Goal: Information Seeking & Learning: Compare options

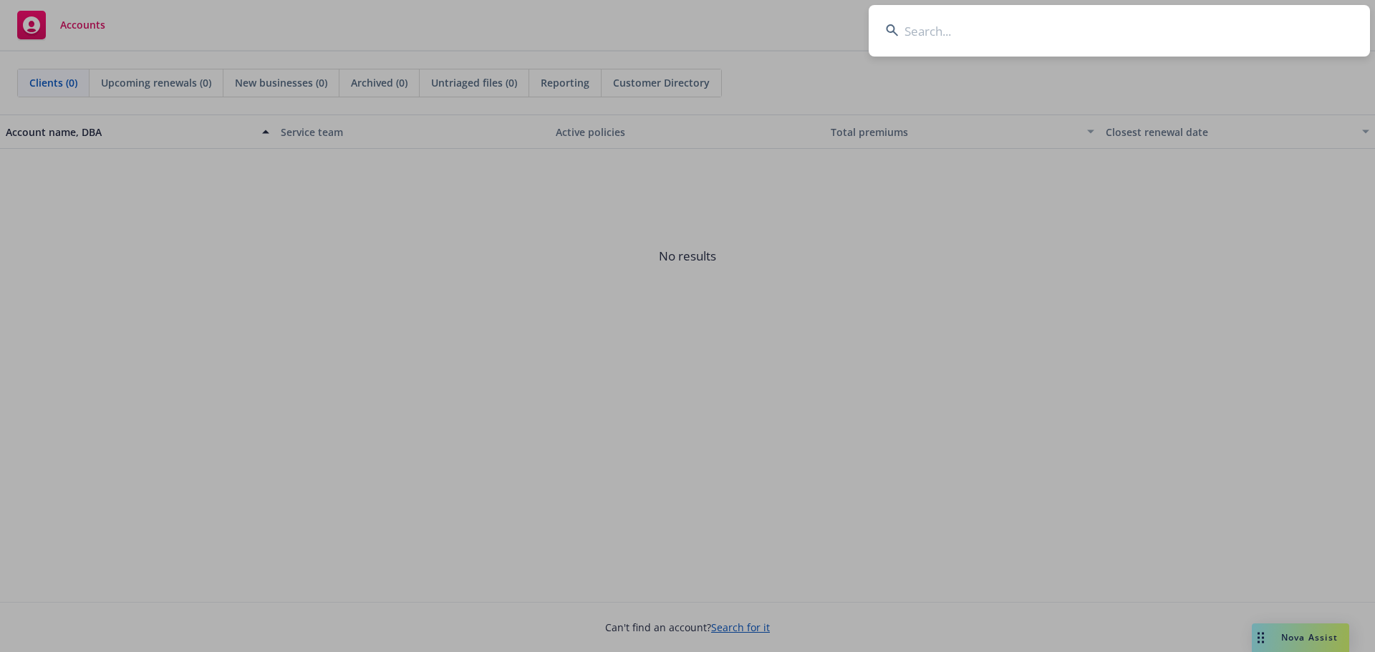
click at [960, 44] on input at bounding box center [1118, 31] width 501 height 52
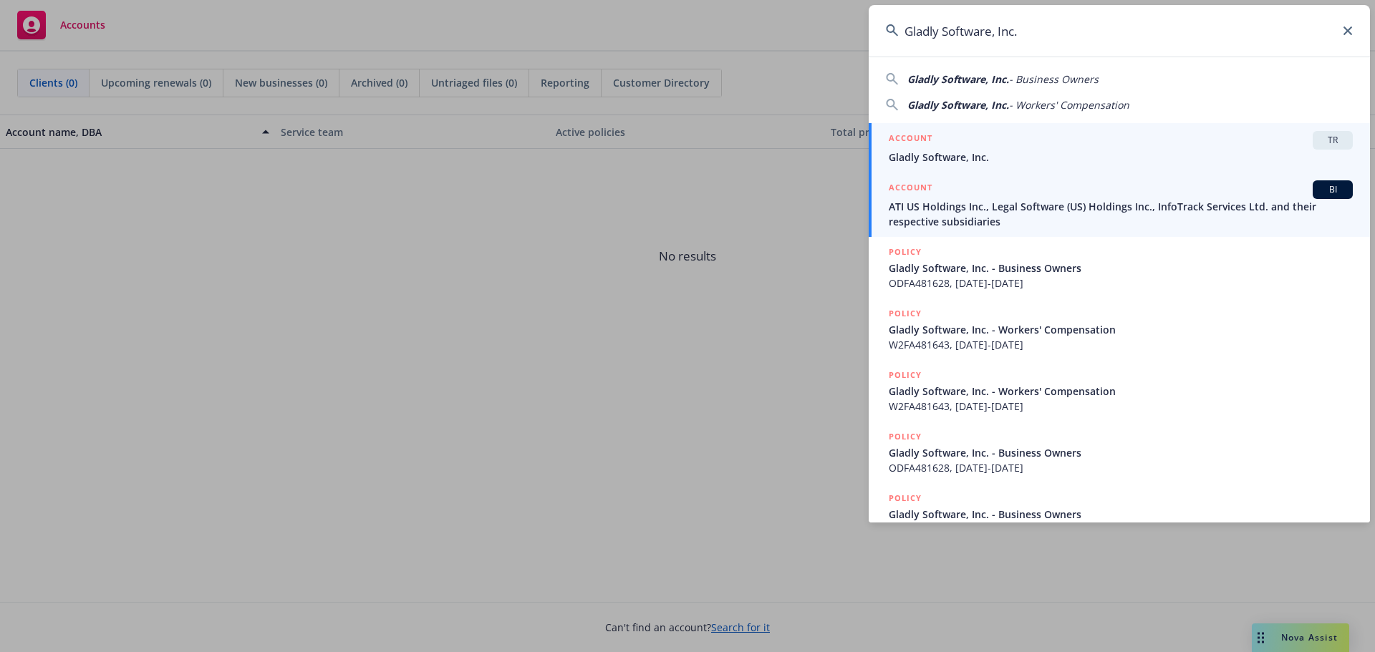
type input "Gladly Software, Inc."
click at [980, 155] on span "Gladly Software, Inc." at bounding box center [1120, 157] width 464 height 15
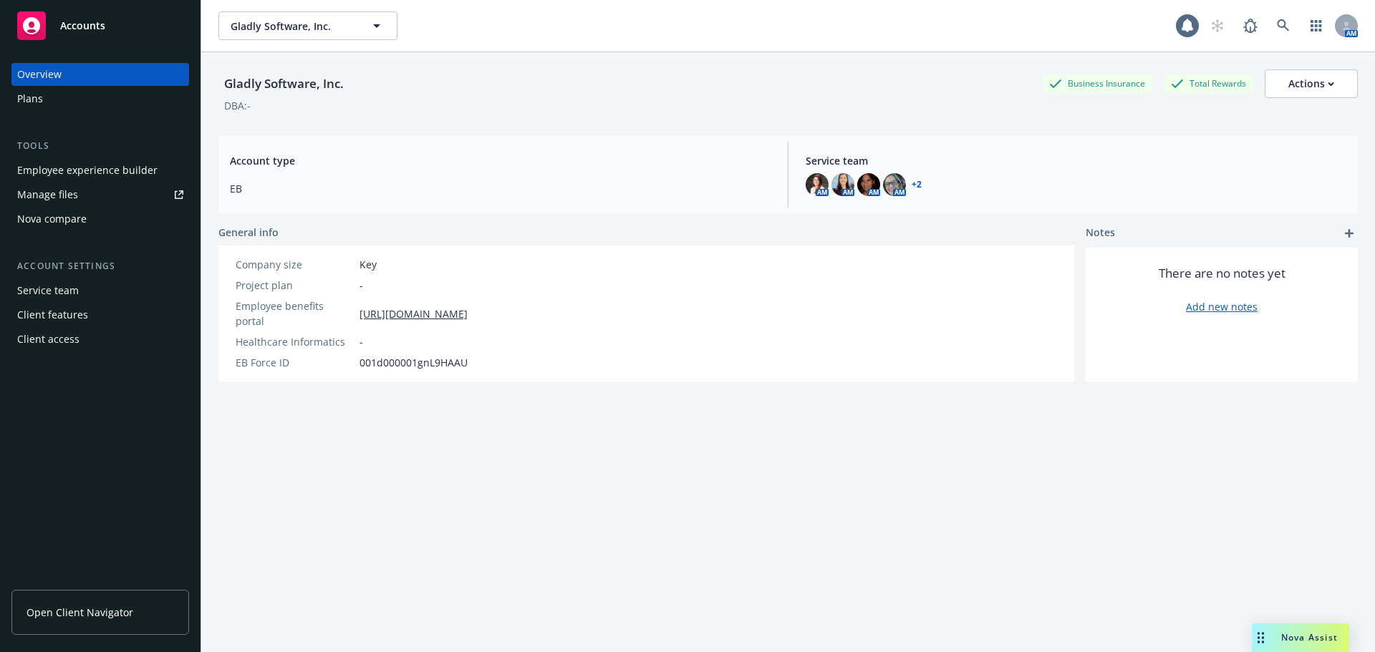
click at [32, 99] on div "Plans" at bounding box center [30, 98] width 26 height 23
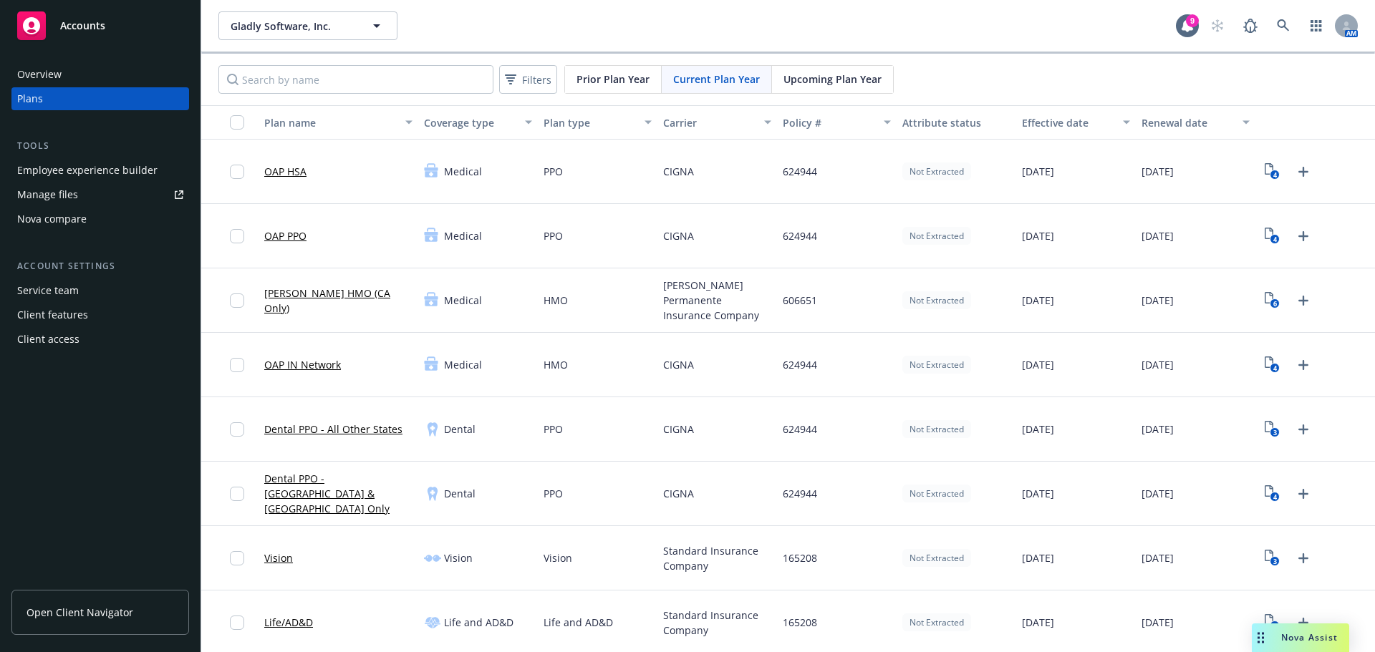
drag, startPoint x: 63, startPoint y: 219, endPoint x: 74, endPoint y: 217, distance: 11.7
click at [63, 219] on div "Nova compare" at bounding box center [51, 219] width 69 height 23
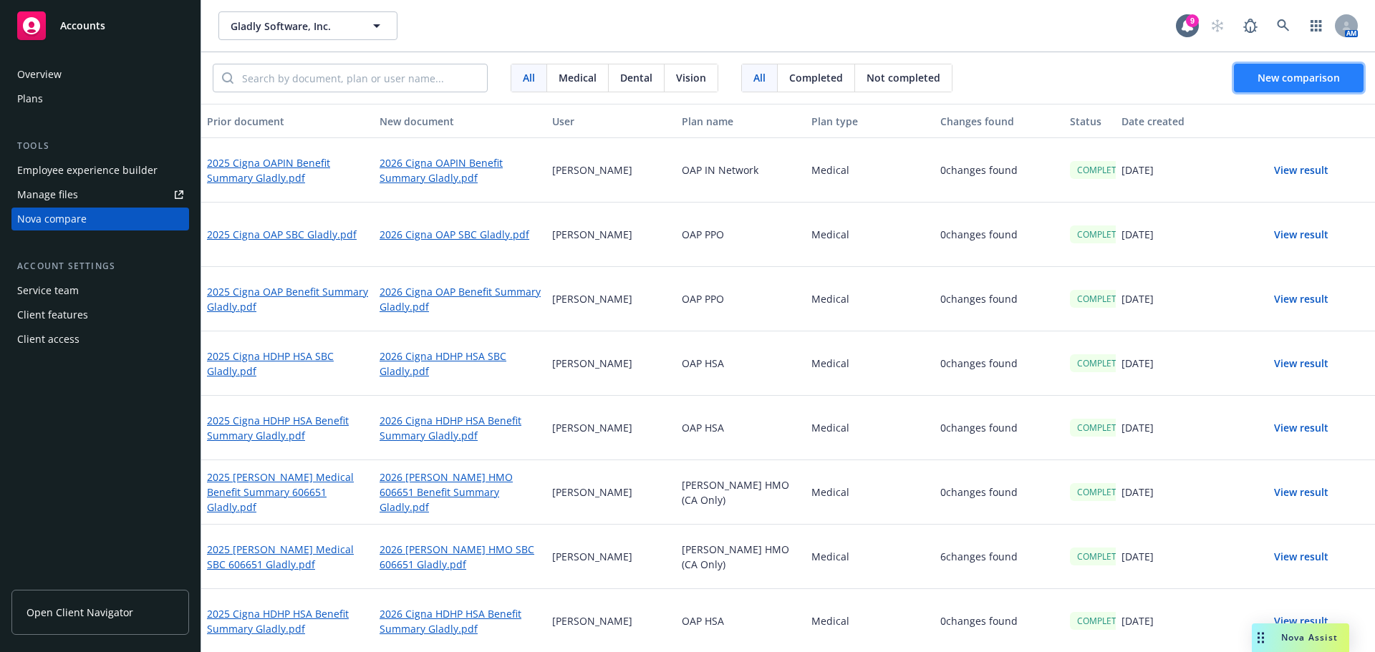
click at [1256, 76] on button "New comparison" at bounding box center [1299, 78] width 130 height 29
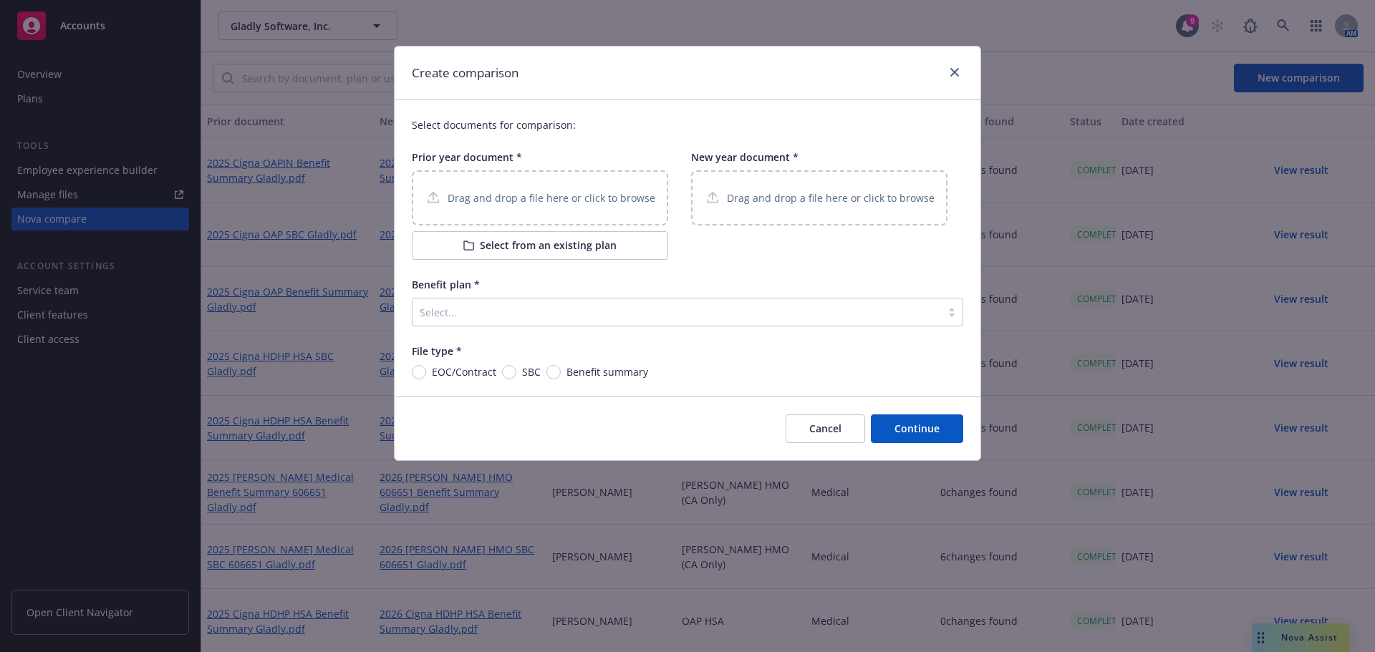
click at [566, 188] on div "Drag and drop a file here or click to browse" at bounding box center [540, 197] width 256 height 55
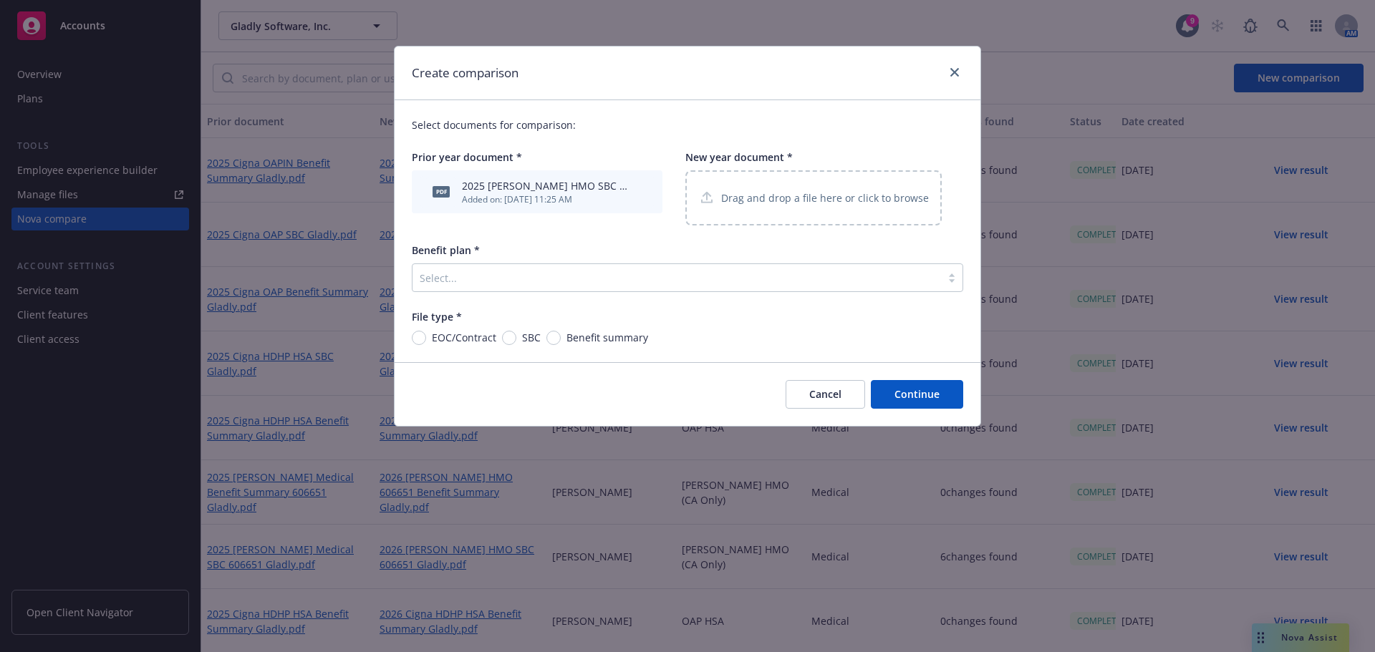
click at [797, 202] on p "Drag and drop a file here or click to browse" at bounding box center [825, 197] width 208 height 15
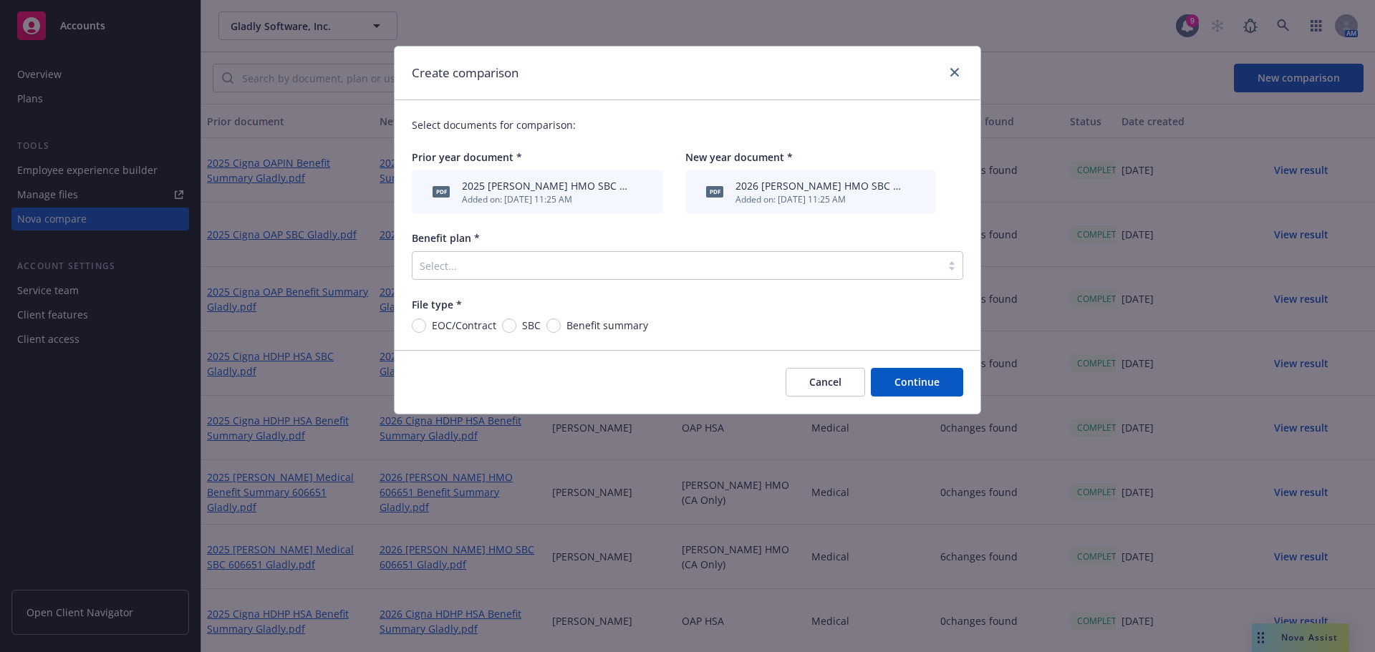
click at [949, 268] on div at bounding box center [951, 265] width 21 height 11
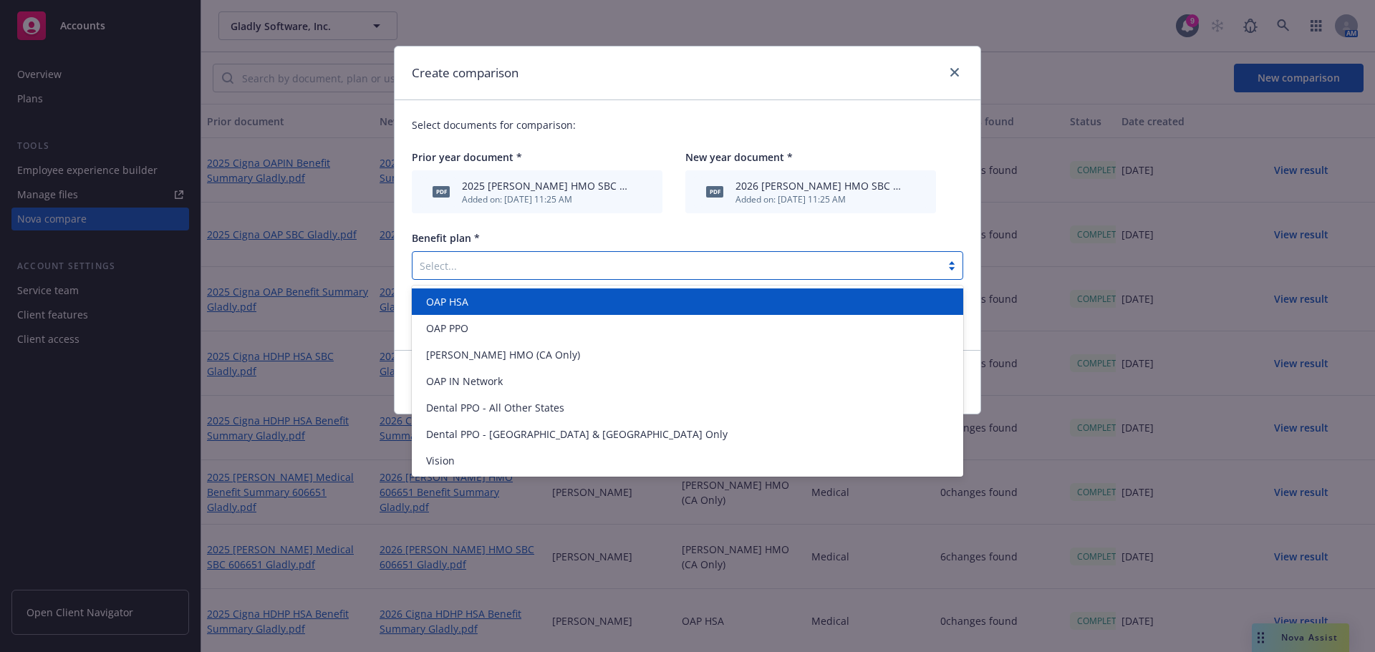
click at [949, 268] on div at bounding box center [951, 265] width 21 height 11
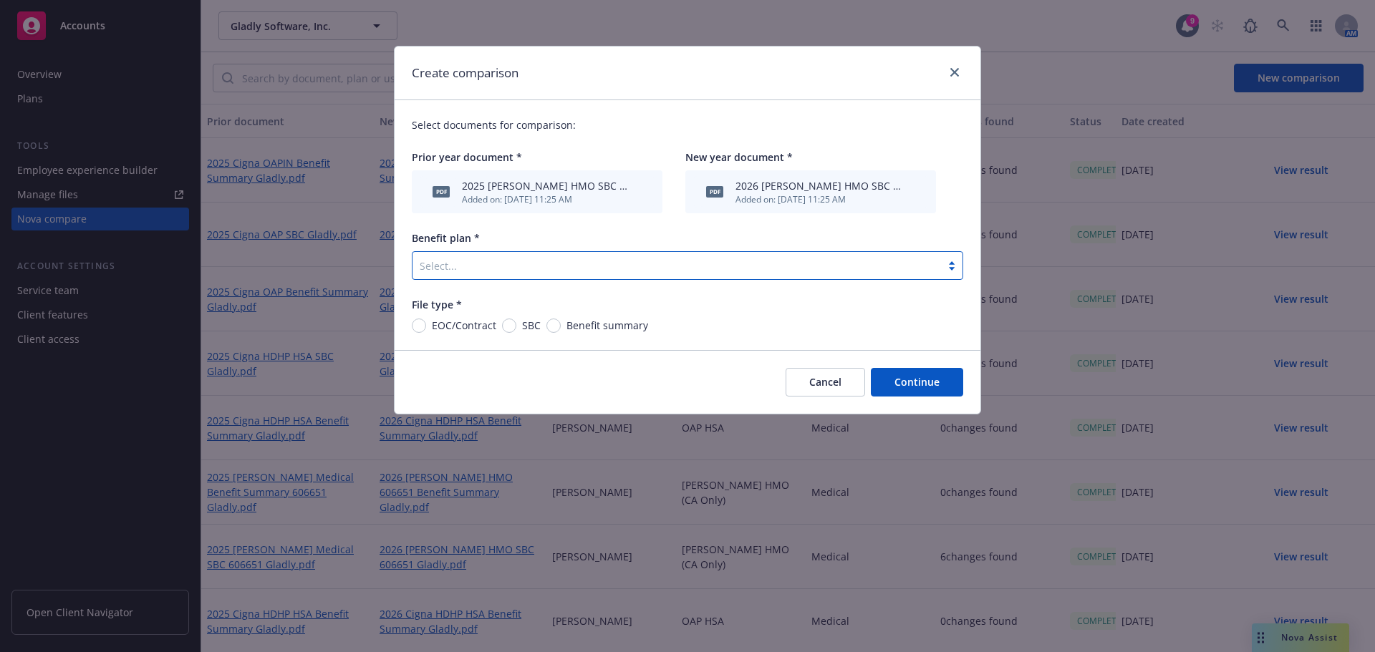
click at [949, 268] on div at bounding box center [951, 265] width 21 height 11
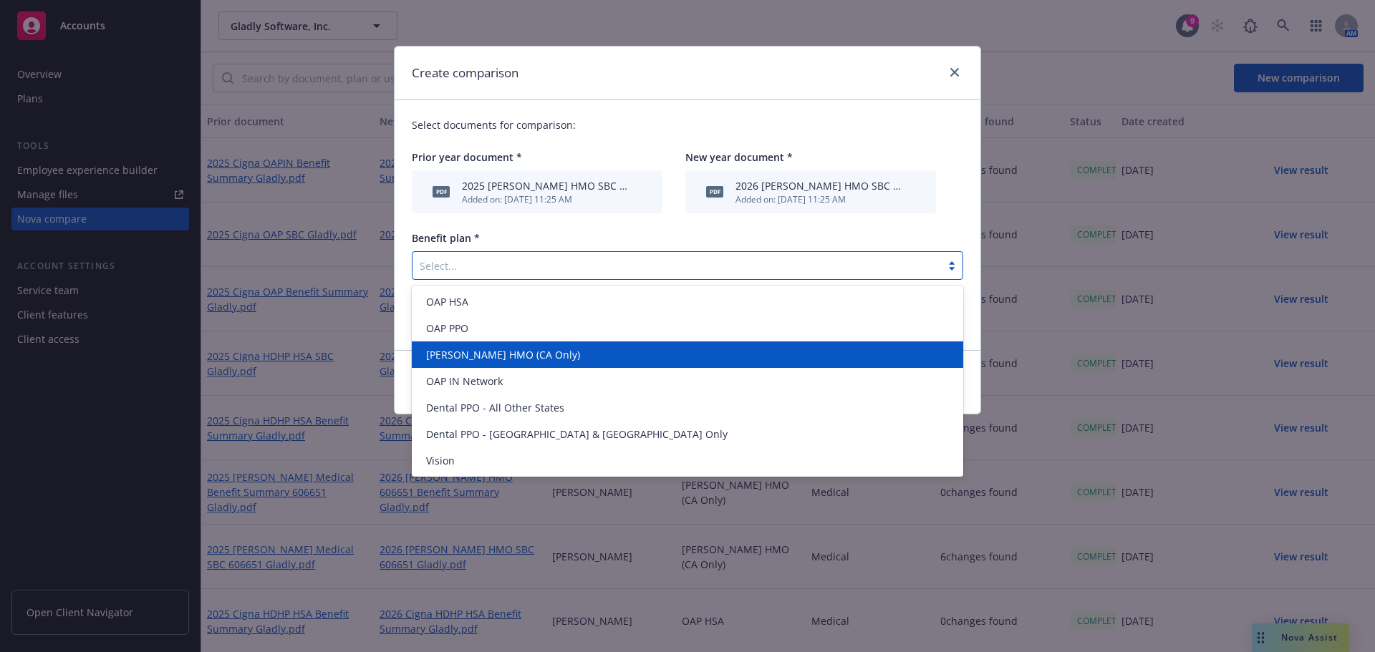
click at [510, 354] on span "[PERSON_NAME] HMO (CA Only)" at bounding box center [503, 354] width 154 height 15
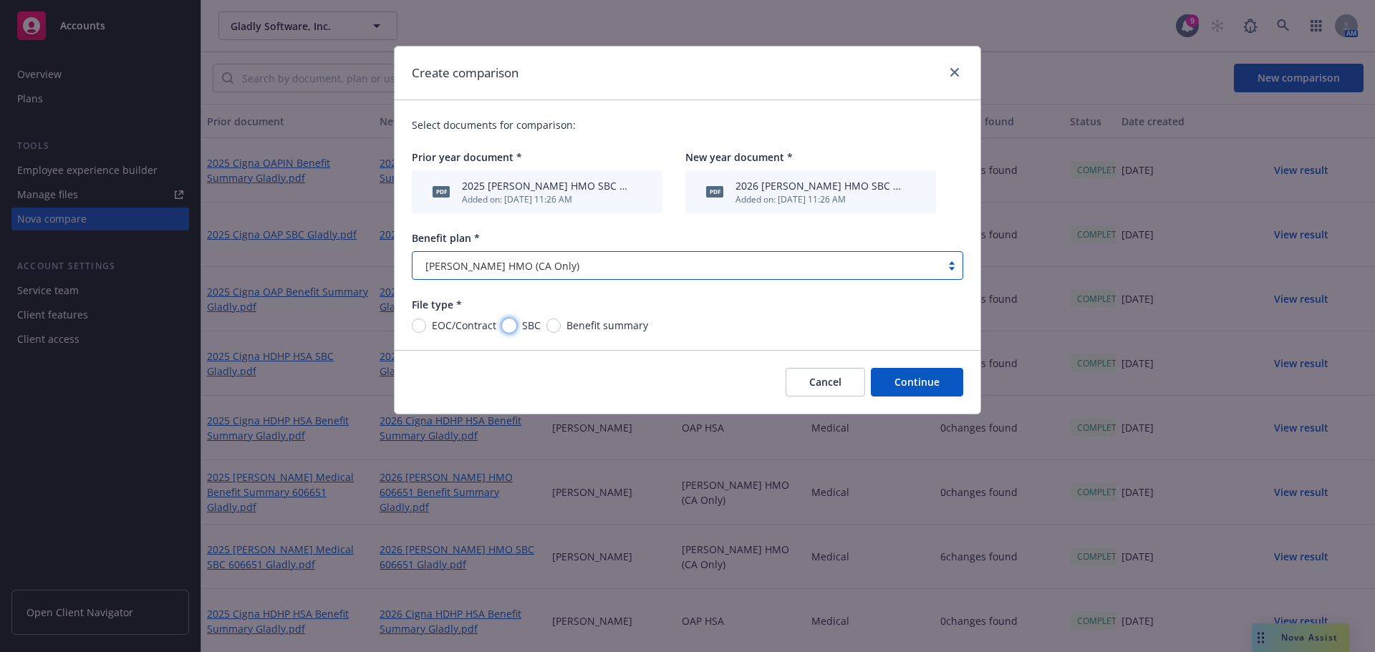
click at [512, 325] on input "SBC" at bounding box center [509, 326] width 14 height 14
radio input "true"
click at [932, 379] on button "Continue" at bounding box center [917, 382] width 92 height 29
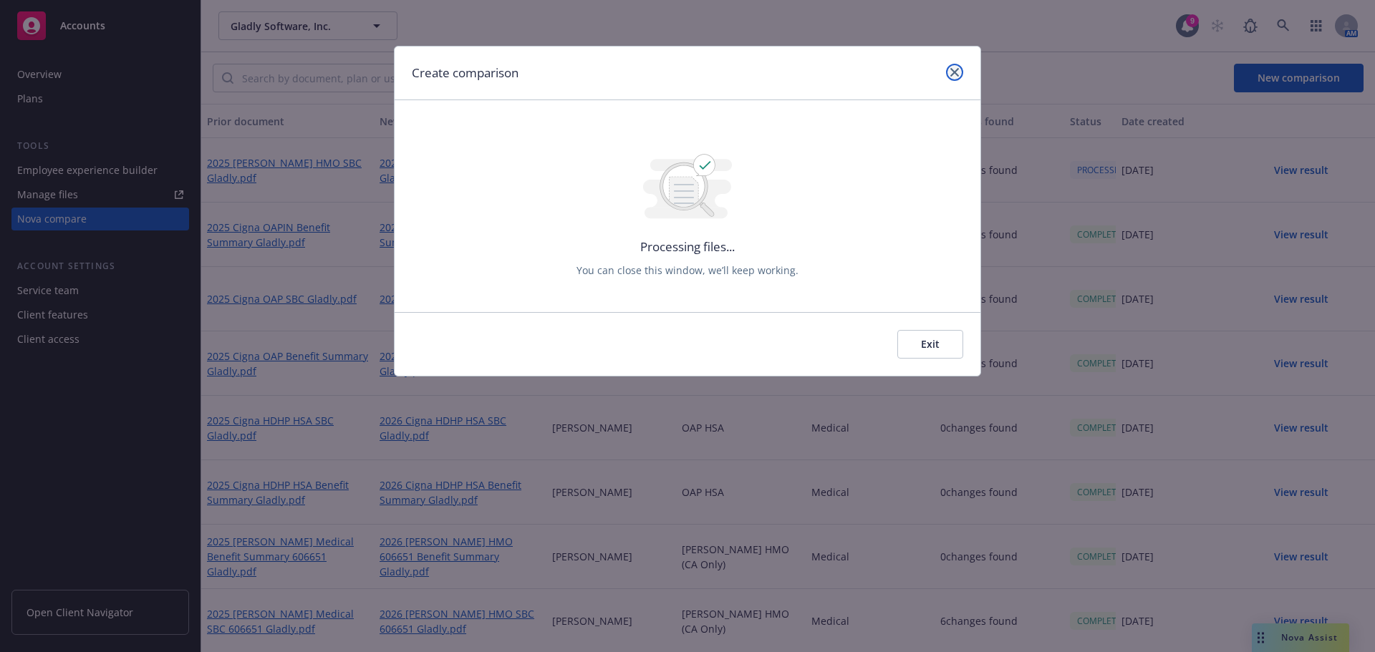
click at [955, 72] on icon "close" at bounding box center [954, 72] width 9 height 9
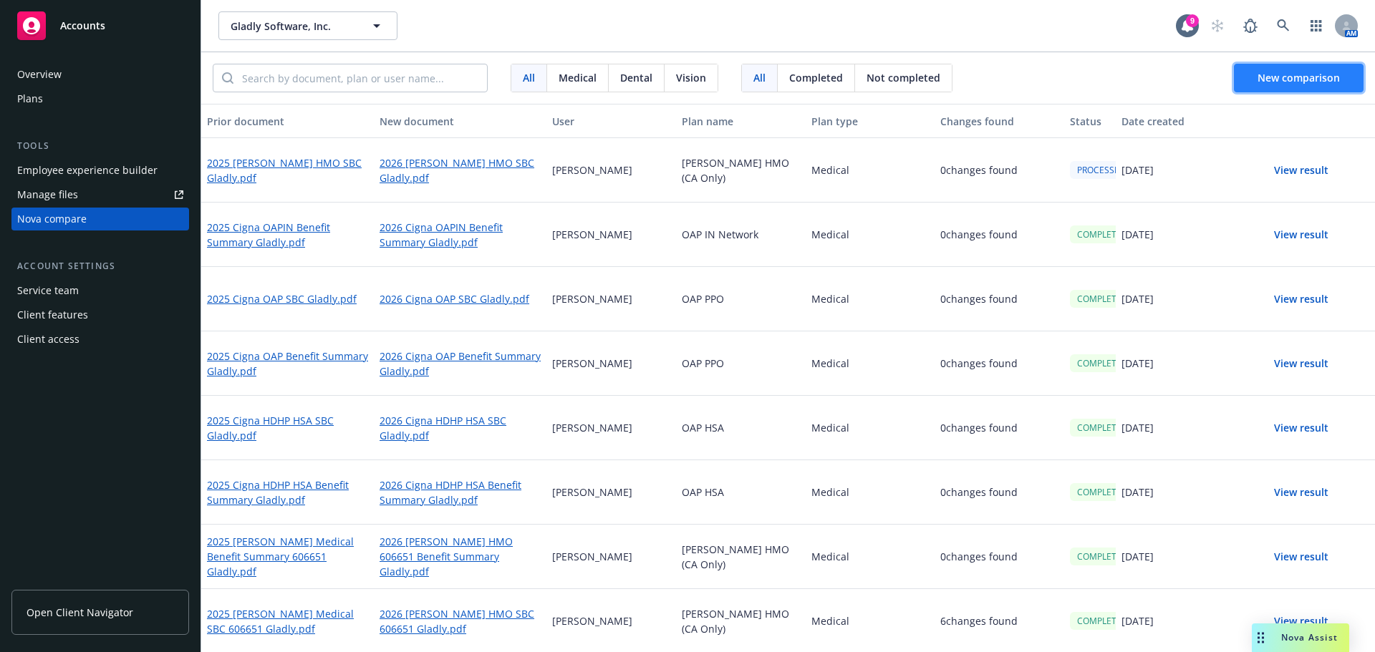
click at [1294, 75] on span "New comparison" at bounding box center [1298, 78] width 82 height 14
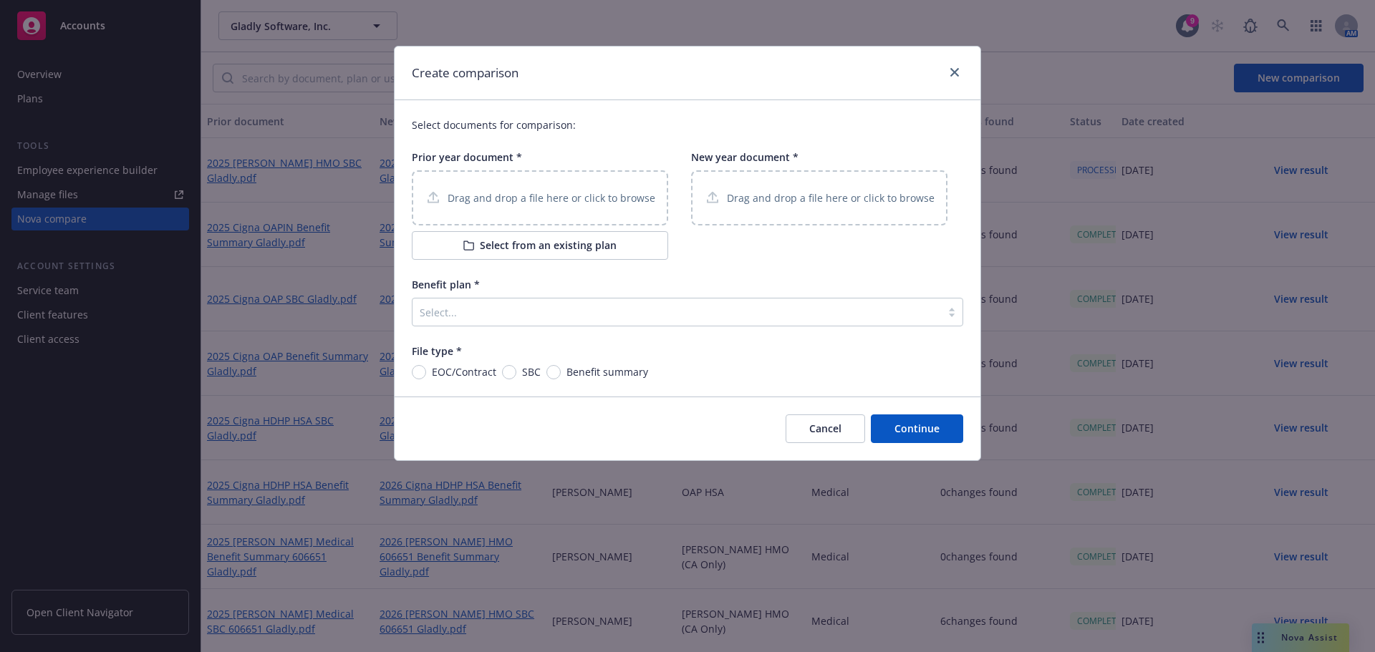
click at [577, 189] on div "Drag and drop a file here or click to browse" at bounding box center [540, 198] width 231 height 18
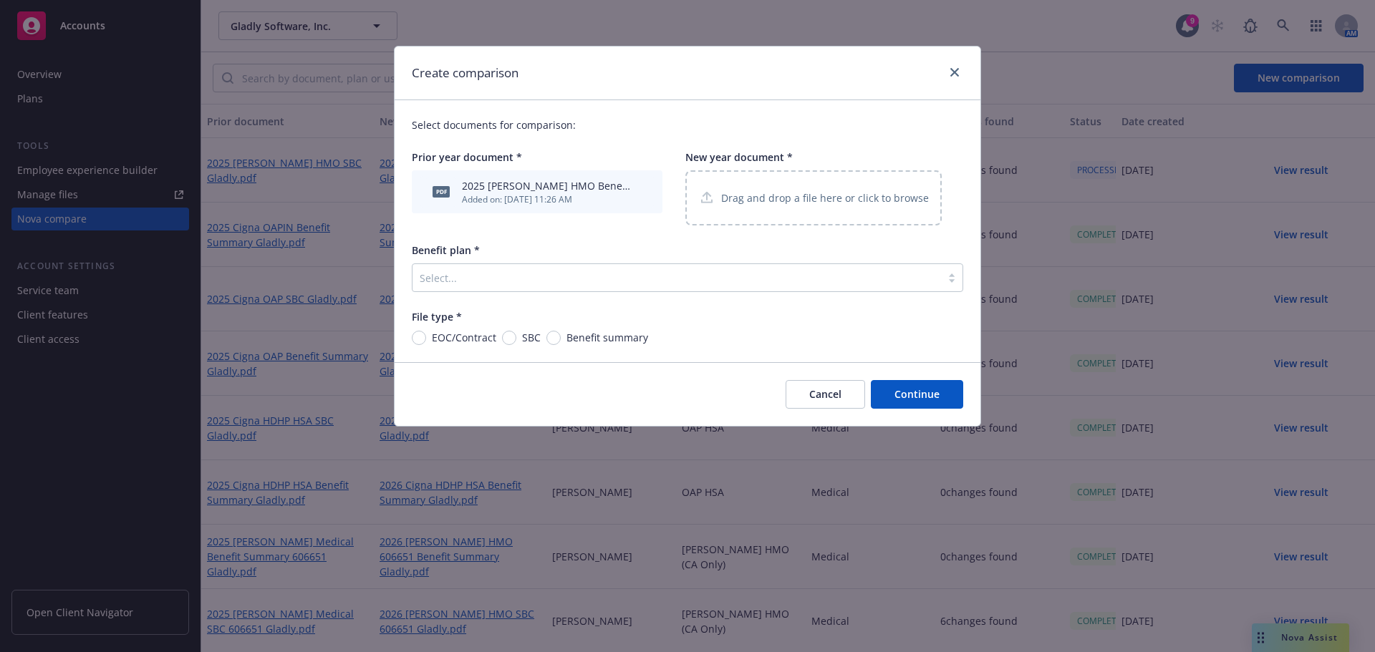
click at [793, 198] on p "Drag and drop a file here or click to browse" at bounding box center [825, 197] width 208 height 15
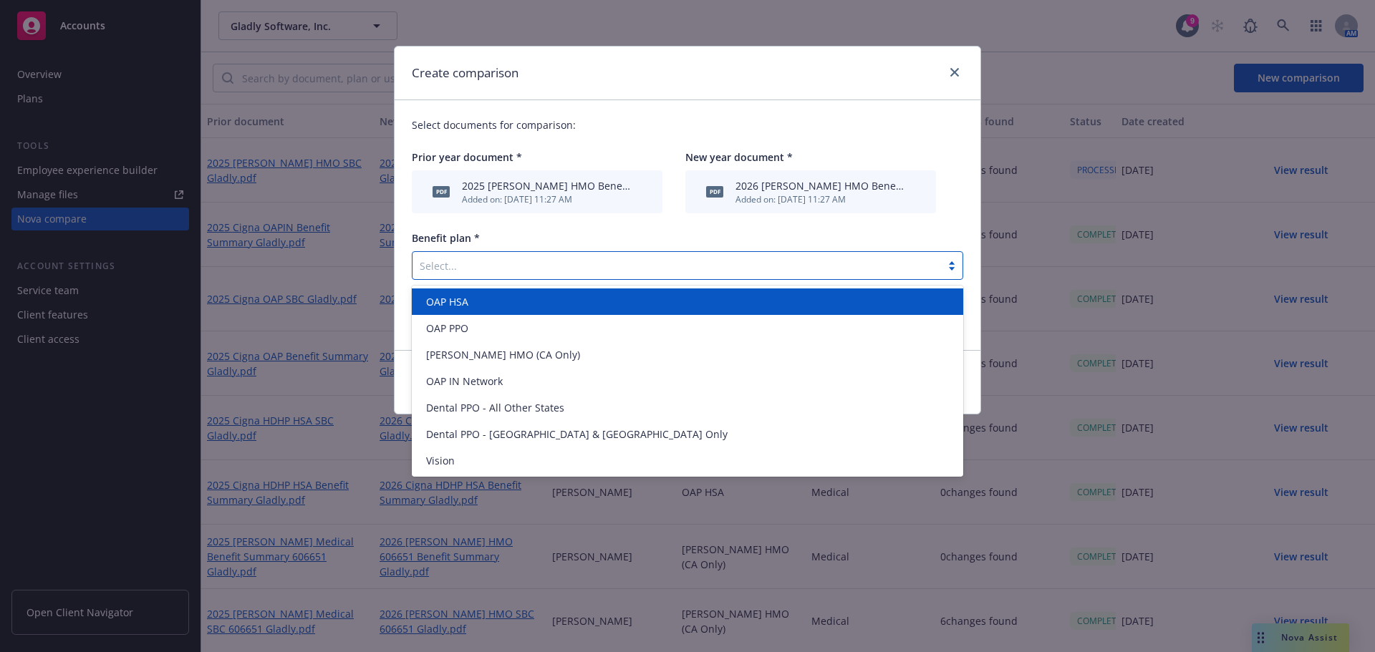
click at [516, 268] on div at bounding box center [677, 265] width 514 height 17
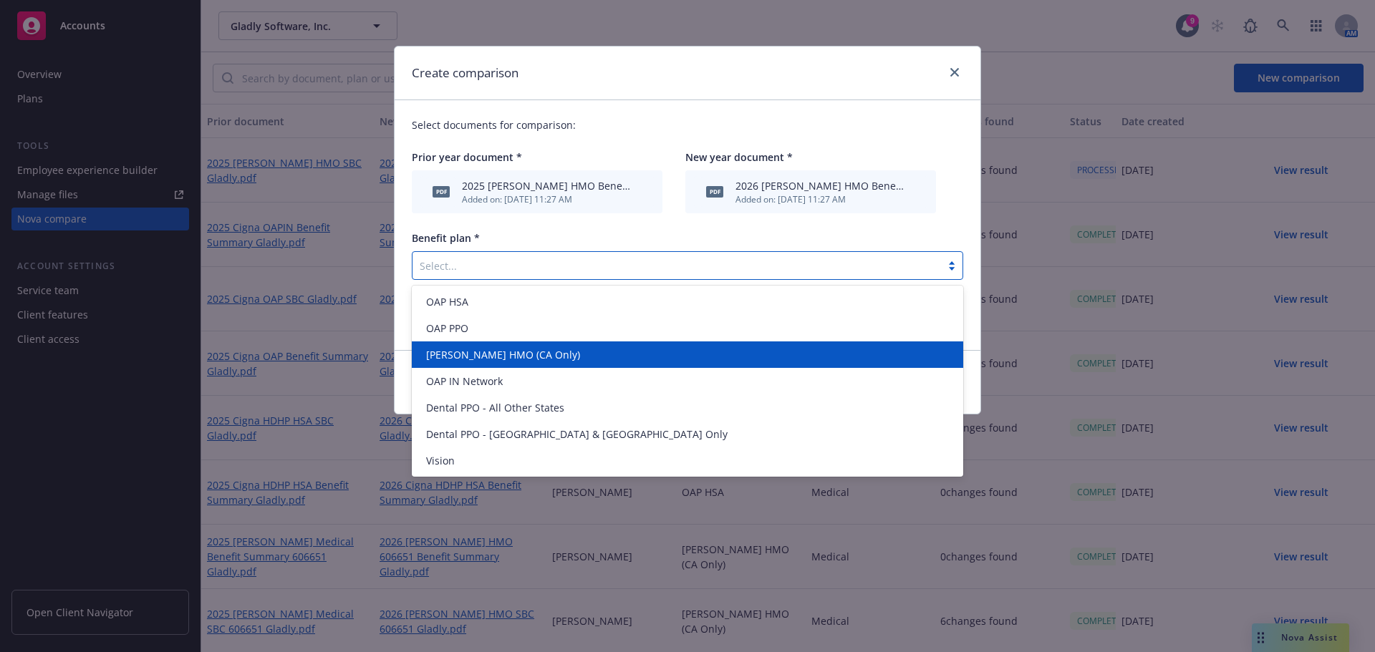
click at [517, 359] on span "[PERSON_NAME] HMO (CA Only)" at bounding box center [503, 354] width 154 height 15
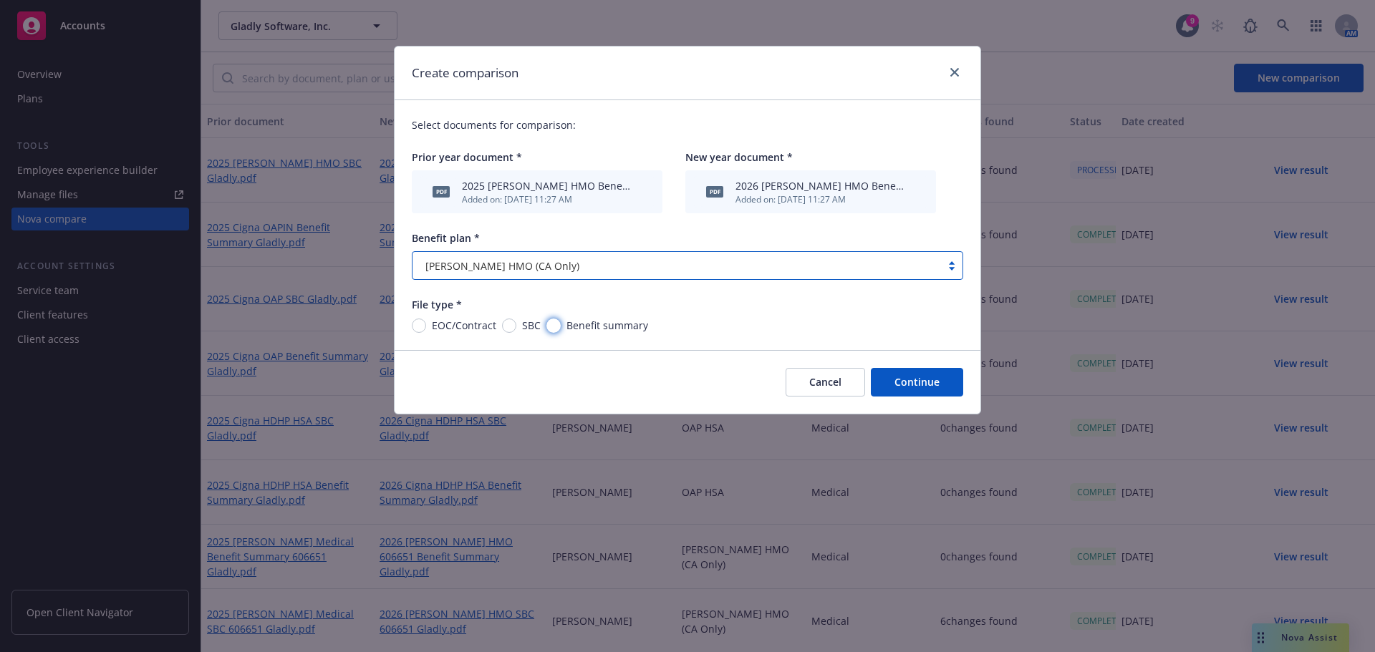
click at [552, 326] on input "Benefit summary" at bounding box center [553, 326] width 14 height 14
radio input "true"
click at [916, 390] on button "Continue" at bounding box center [917, 382] width 92 height 29
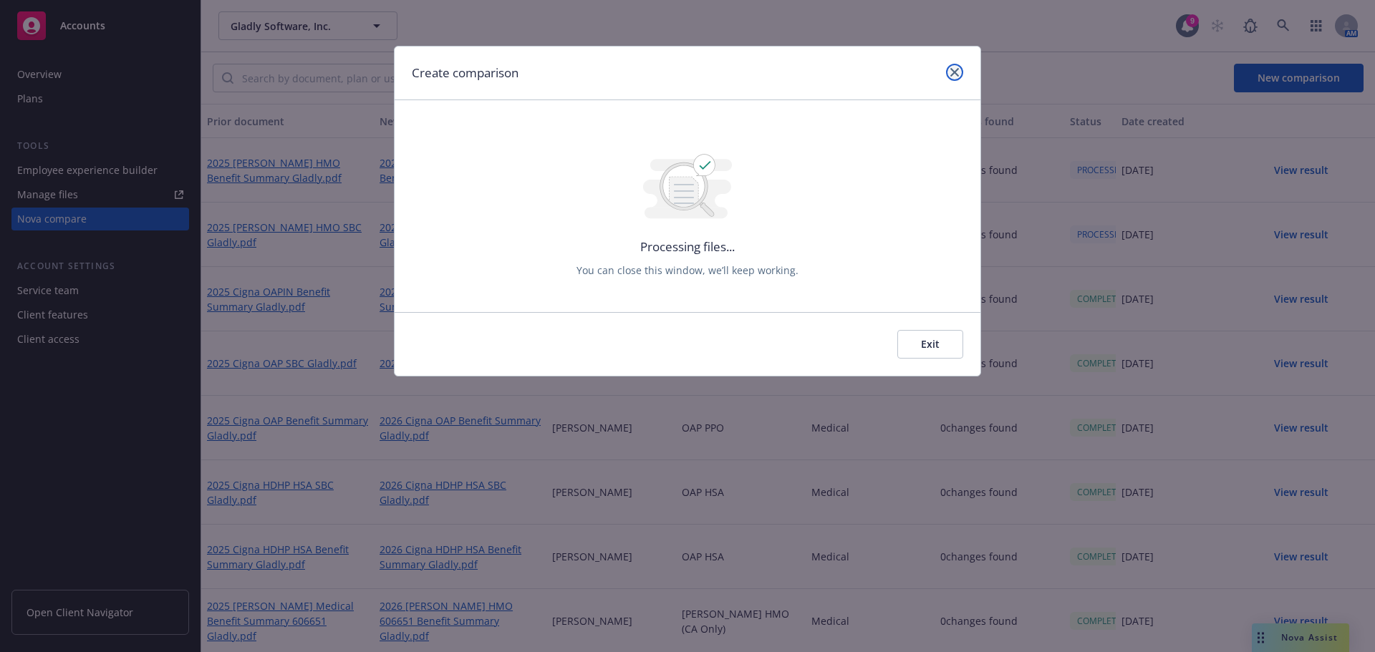
click at [953, 72] on icon "close" at bounding box center [954, 72] width 9 height 9
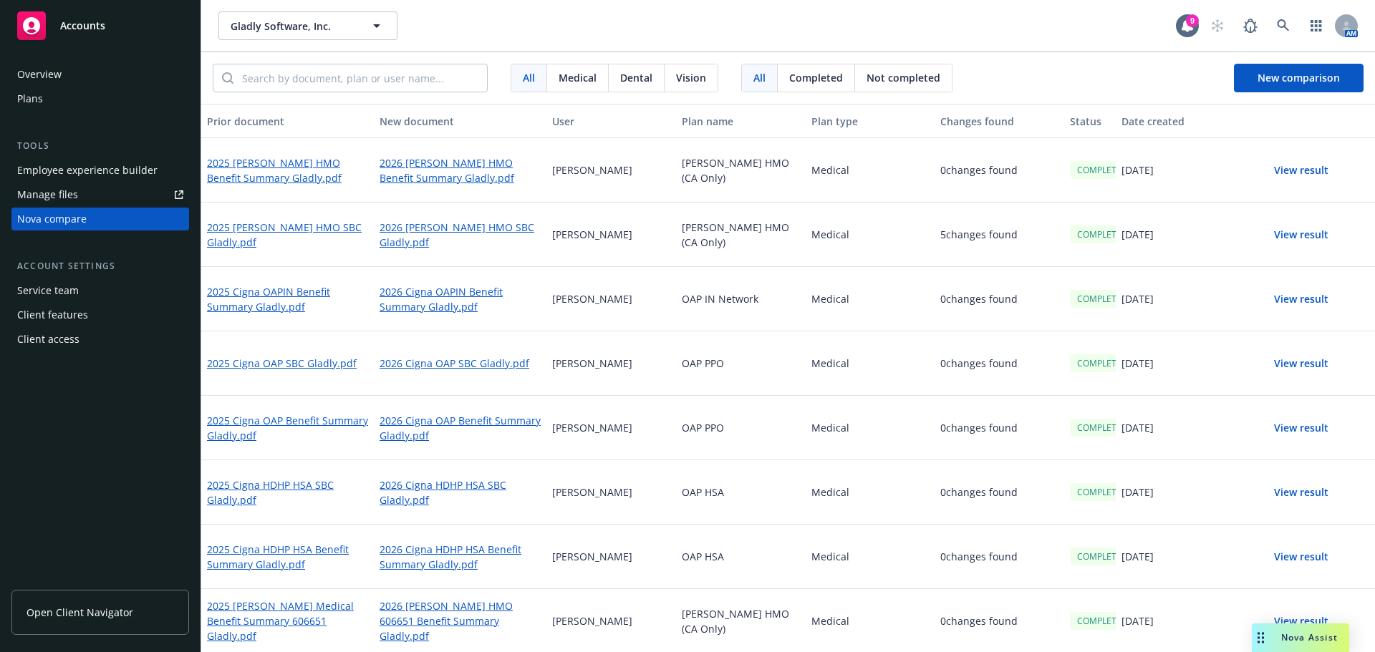
click at [1284, 233] on button "View result" at bounding box center [1301, 235] width 100 height 29
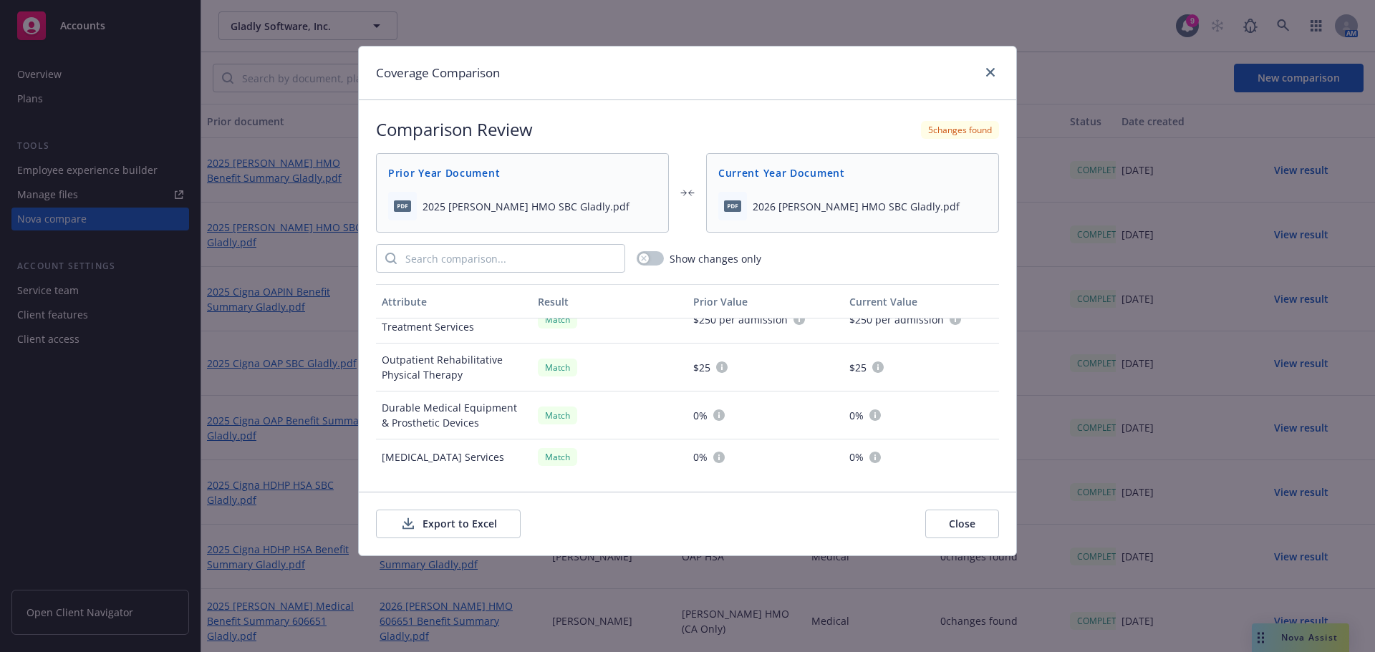
scroll to position [1241, 0]
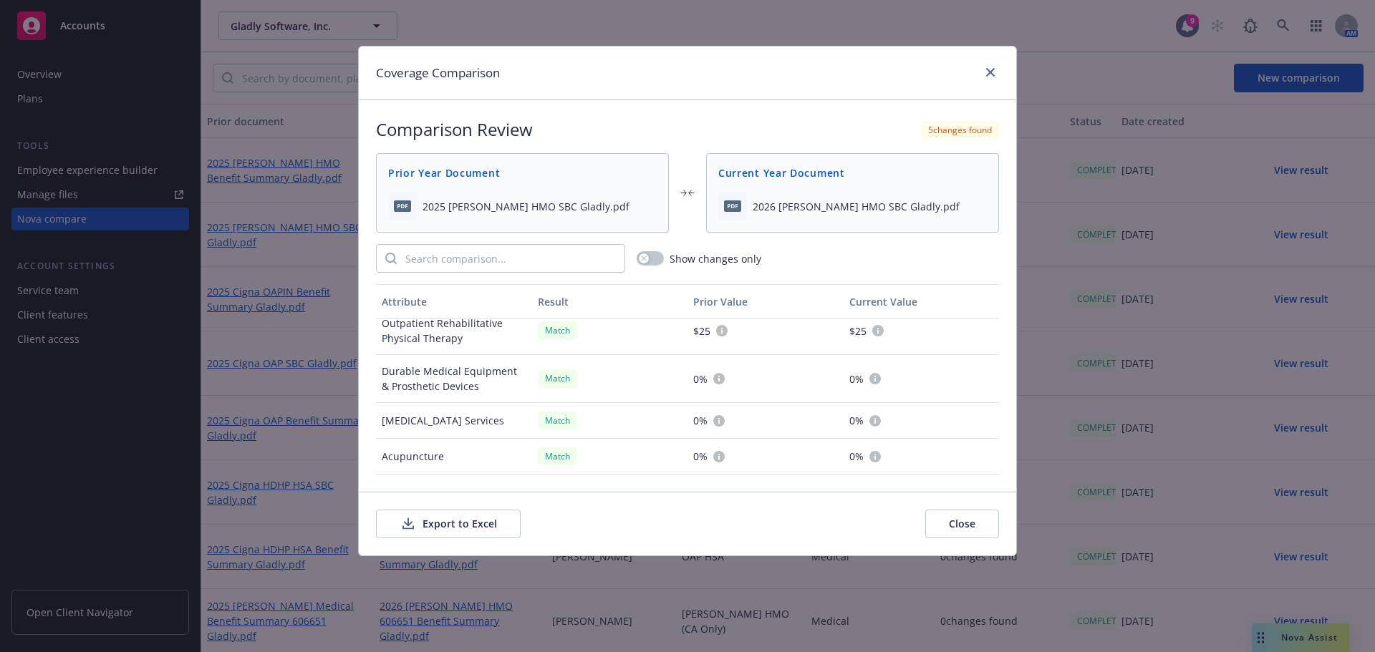
click at [461, 517] on button "Export to Excel" at bounding box center [448, 524] width 145 height 29
